Goal: Communication & Community: Share content

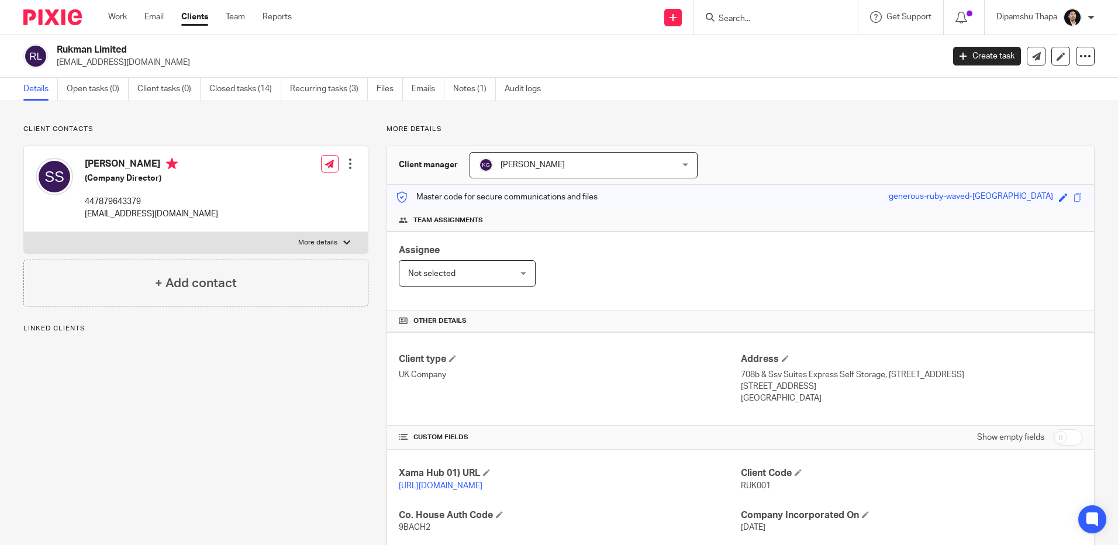
click at [56, 8] on div at bounding box center [48, 17] width 97 height 35
click at [53, 13] on img at bounding box center [52, 17] width 58 height 16
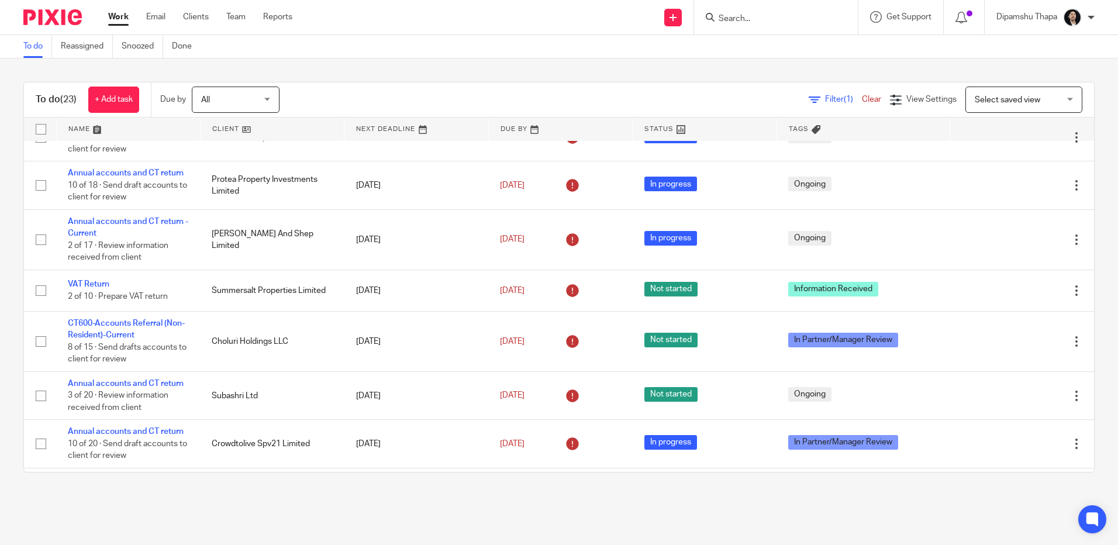
scroll to position [179, 0]
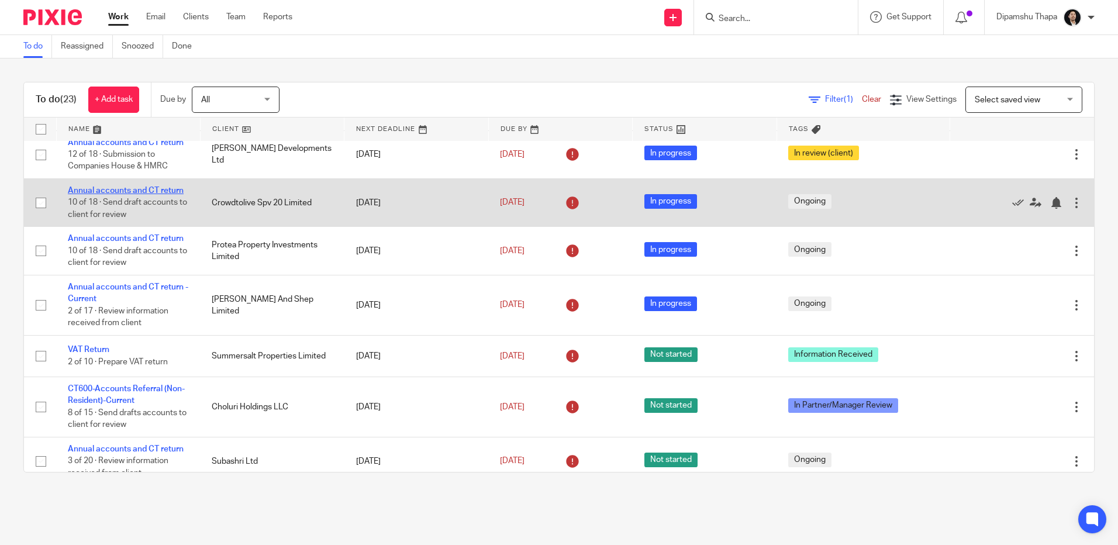
click at [124, 190] on link "Annual accounts and CT return" at bounding box center [126, 191] width 116 height 8
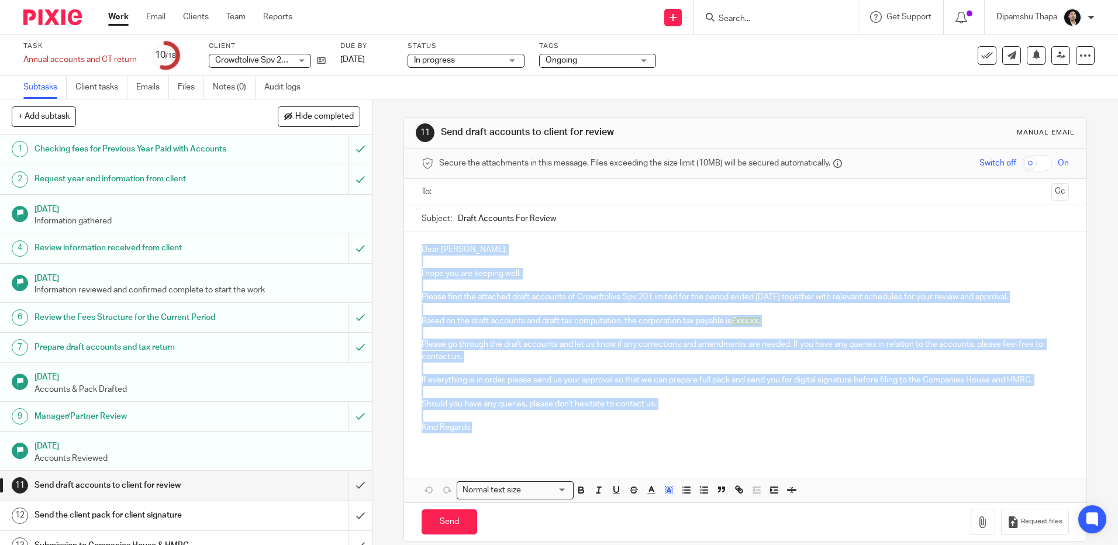
drag, startPoint x: 419, startPoint y: 246, endPoint x: 475, endPoint y: 428, distance: 190.8
click at [475, 428] on div "Dear Anouar, I hope you are keeping well. Please find the attached draft accoun…" at bounding box center [745, 343] width 682 height 222
copy div "Dear Anouar, I hope you are keeping well. Please find the attached draft accoun…"
